Goal: Information Seeking & Learning: Learn about a topic

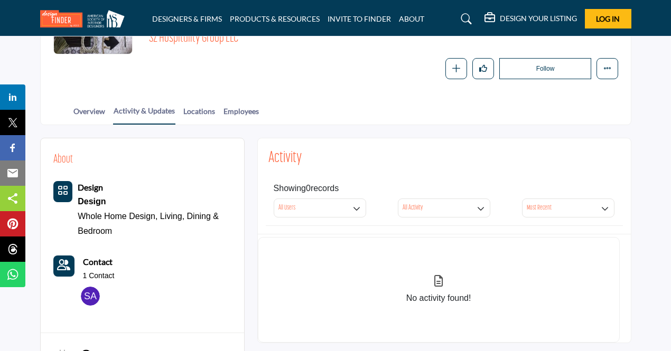
scroll to position [153, 0]
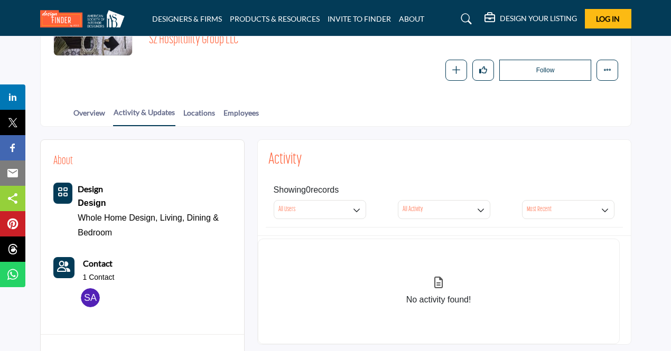
click at [88, 295] on img at bounding box center [90, 297] width 19 height 19
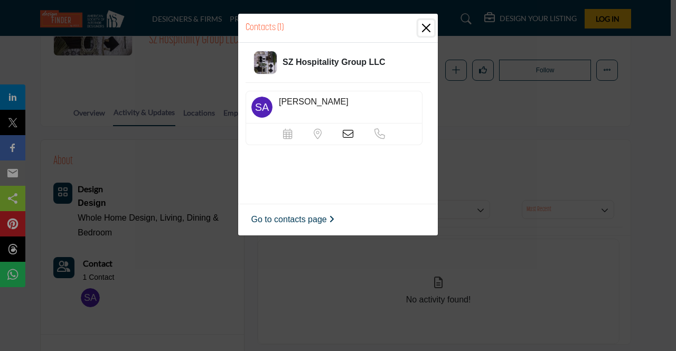
click at [428, 23] on button "Close" at bounding box center [426, 28] width 16 height 16
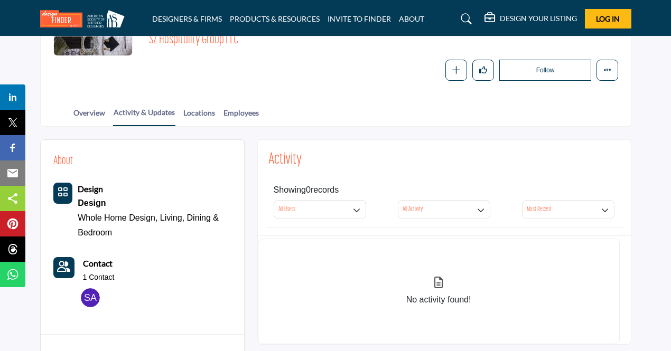
click at [61, 187] on icon "Category Icon" at bounding box center [63, 192] width 11 height 11
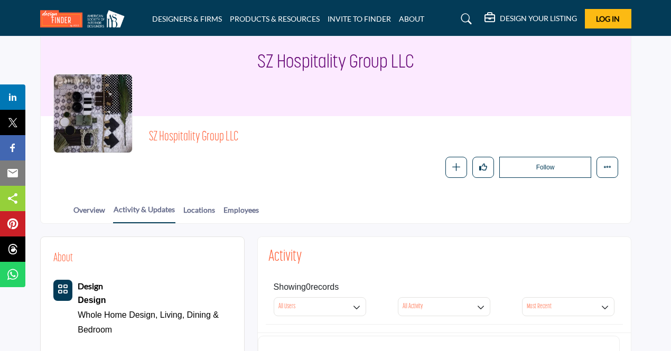
scroll to position [48, 0]
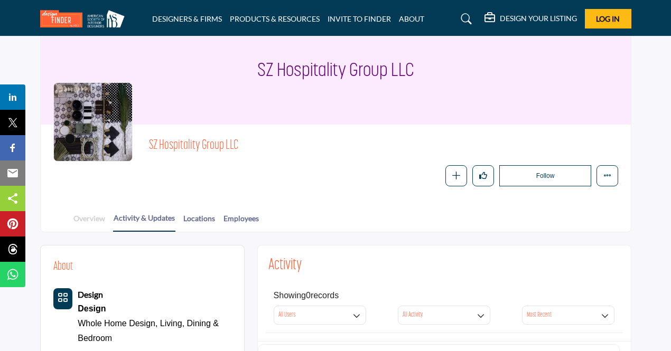
click at [88, 218] on link "Overview" at bounding box center [89, 222] width 33 height 18
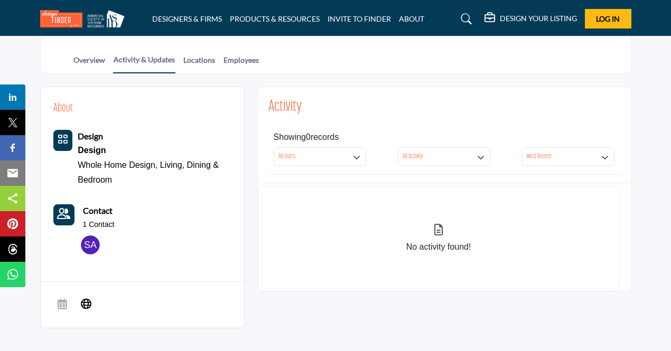
scroll to position [73, 0]
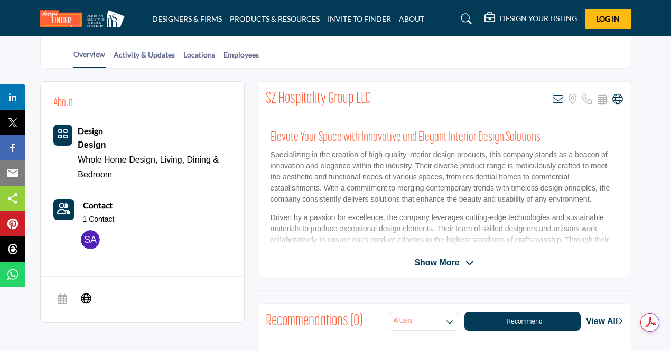
click at [470, 261] on icon at bounding box center [469, 264] width 8 height 10
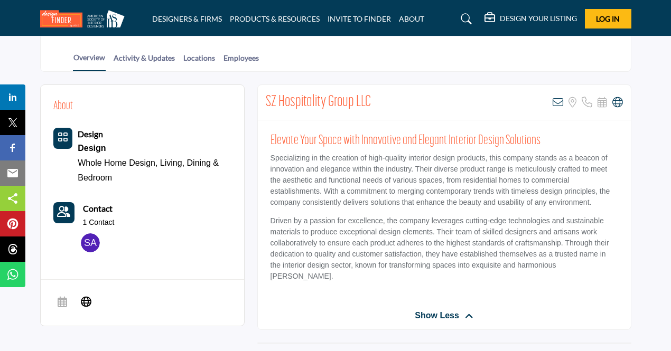
scroll to position [211, 0]
